Goal: Information Seeking & Learning: Learn about a topic

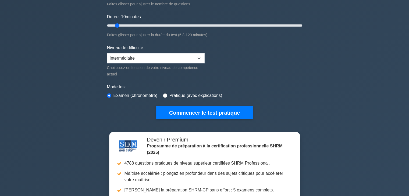
scroll to position [100, 0]
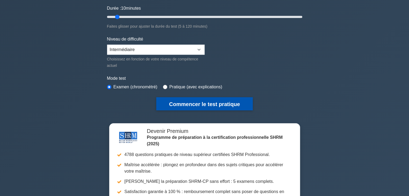
click at [171, 106] on button "Commencer le test pratique" at bounding box center [204, 103] width 97 height 13
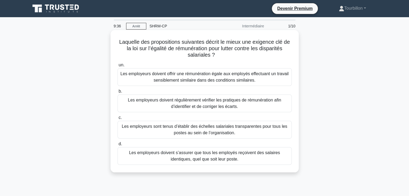
click at [167, 77] on font "Les employeurs doivent offrir une rémunération égale aux employés effectuant un…" at bounding box center [204, 77] width 169 height 13
click at [118, 67] on input "un. Les employeurs doivent offrir une rémunération égale aux employés effectuan…" at bounding box center [118, 64] width 0 height 3
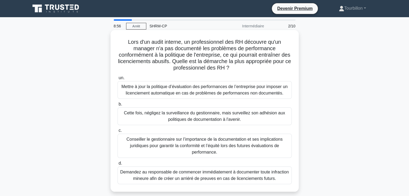
click at [158, 91] on font "Mettre à jour la politique d’évaluation des performances de l’entreprise pour i…" at bounding box center [204, 89] width 166 height 11
click at [118, 80] on input "un. Mettre à jour la politique d’évaluation des performances de l’entreprise po…" at bounding box center [118, 77] width 0 height 3
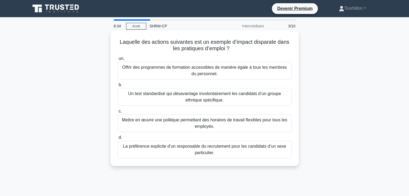
click at [216, 127] on font "Mettre en œuvre une politique permettant des horaires de travail flexibles pour…" at bounding box center [204, 123] width 169 height 13
click at [118, 113] on input "c. Mettre en œuvre une politique permettant des horaires de travail flexibles p…" at bounding box center [118, 111] width 0 height 3
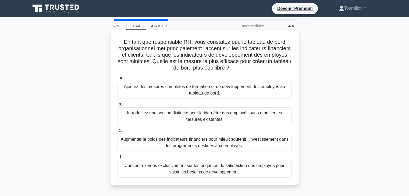
click at [215, 116] on font "Introduisez une section distincte pour le bien-être des employés sans modifier …" at bounding box center [204, 116] width 169 height 13
click at [118, 106] on input "b. Introduisez une section distincte pour le bien-être des employés sans modifi…" at bounding box center [118, 104] width 0 height 3
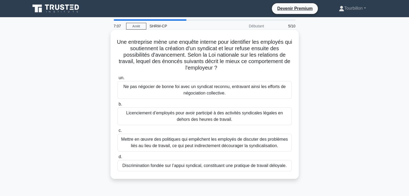
click at [232, 168] on font "Discrimination fondée sur l’appui syndical, constituant une pratique de travail…" at bounding box center [204, 166] width 164 height 5
click at [118, 159] on input "d. Discrimination fondée sur l’appui syndical, constituant une pratique de trav…" at bounding box center [118, 156] width 0 height 3
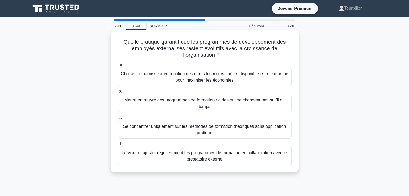
click at [205, 157] on font "Réviser et ajuster régulièrement les programmes de formation en collaboration a…" at bounding box center [204, 156] width 165 height 11
click at [118, 146] on input "d. Réviser et ajuster régulièrement les programmes de formation en collaboratio…" at bounding box center [118, 144] width 0 height 3
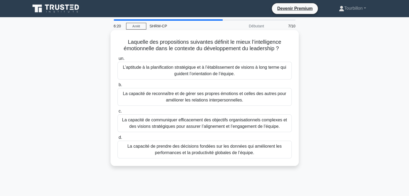
click at [200, 98] on font "La capacité de reconnaître et de gérer ses propres émotions et celles des autre…" at bounding box center [204, 96] width 163 height 11
click at [118, 87] on input "b. La capacité de reconnaître et de gérer ses propres émotions et celles des au…" at bounding box center [118, 84] width 0 height 3
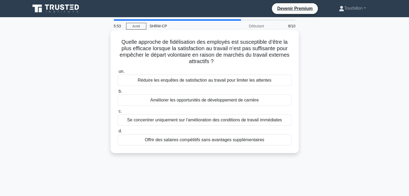
click at [201, 102] on font "Améliorer les opportunités de développement de carrière" at bounding box center [204, 100] width 108 height 5
click at [118, 93] on input "b. Améliorer les opportunités de développement de carrière" at bounding box center [118, 91] width 0 height 3
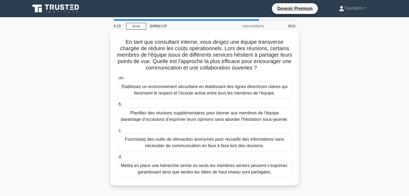
click at [189, 93] on font "Établissez un environnement sécuritaire en établissant des lignes directrices c…" at bounding box center [205, 89] width 166 height 11
click at [118, 80] on input "un. Établissez un environnement sécuritaire en établissant des lignes directric…" at bounding box center [118, 77] width 0 height 3
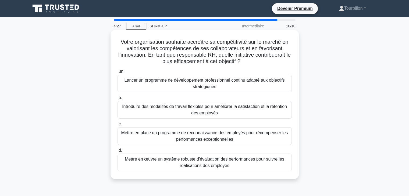
click at [214, 140] on font "Mettre en place un programme de reconnaissance des employés pour récompenser le…" at bounding box center [204, 136] width 167 height 11
click at [118, 126] on input "c. Mettre en place un programme de reconnaissance des employés pour récompenser…" at bounding box center [118, 124] width 0 height 3
